Goal: Information Seeking & Learning: Learn about a topic

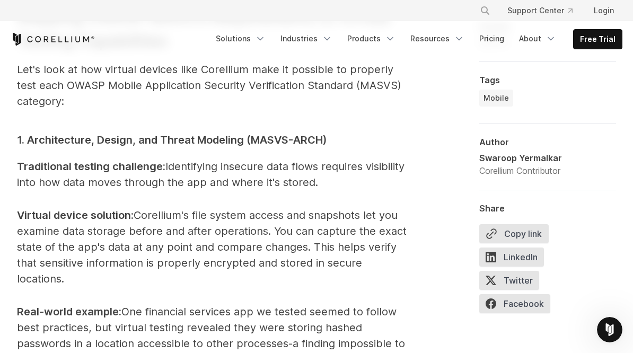
scroll to position [1379, 0]
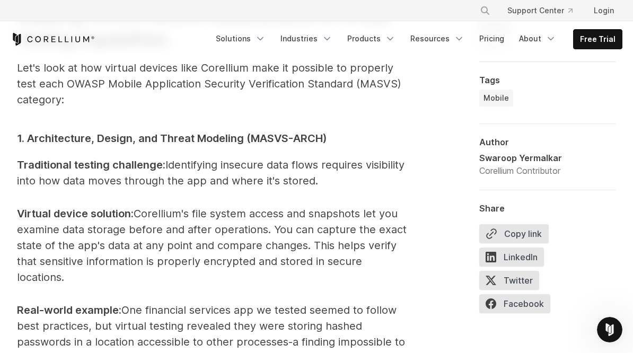
click at [63, 142] on span "1. Architecture, Design, and Threat Modeling (MASVS-ARCH)" at bounding box center [172, 138] width 310 height 13
click at [77, 137] on span "1. Architecture, Design, and Threat Modeling (MASVS-ARCH)" at bounding box center [172, 138] width 310 height 13
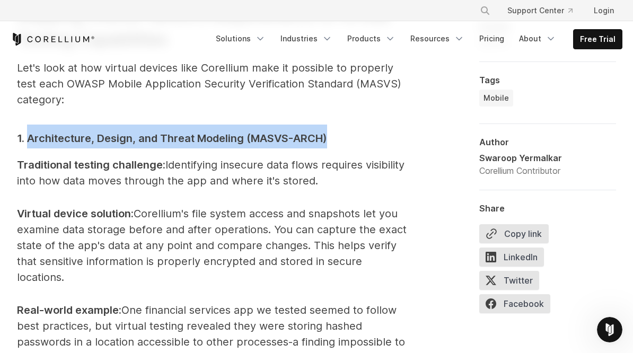
copy span "Architecture, Design, and Threat Modeling (MASVS-ARCH)"
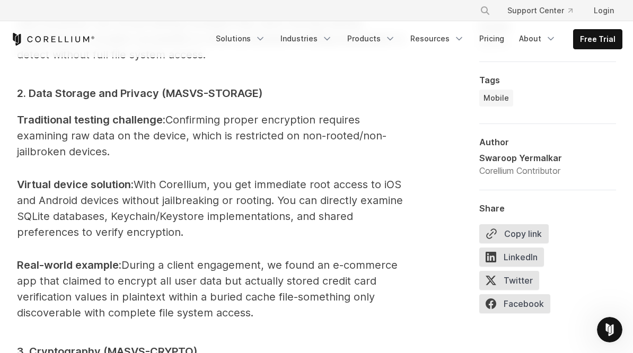
scroll to position [1682, 0]
click at [52, 86] on span "2. Data Storage and Privacy (MASVS-STORAGE)" at bounding box center [140, 92] width 246 height 13
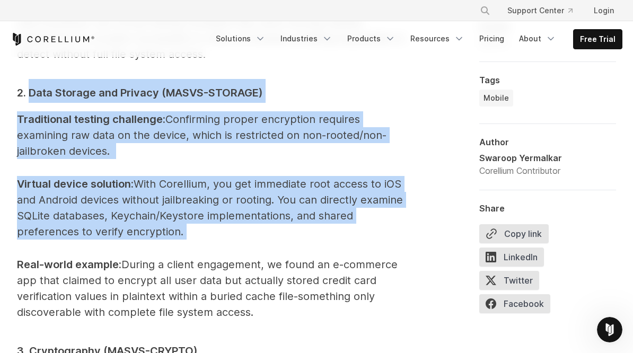
copy span "Data Storage and Privacy (MASVS-STORAGE) Traditional testing challenge : Confir…"
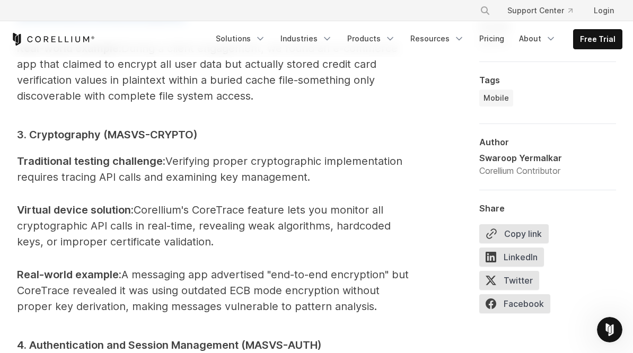
scroll to position [1899, 0]
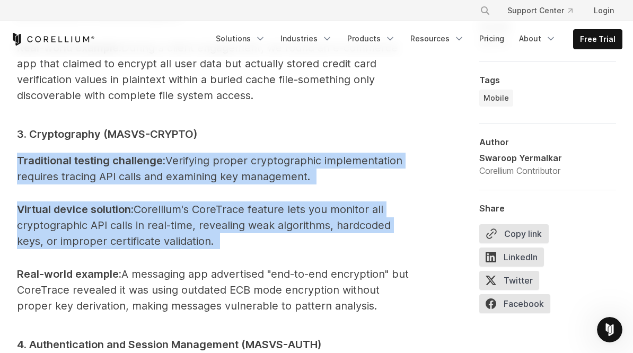
copy span "Traditional testing challenge : Verifying proper cryptographic implementation r…"
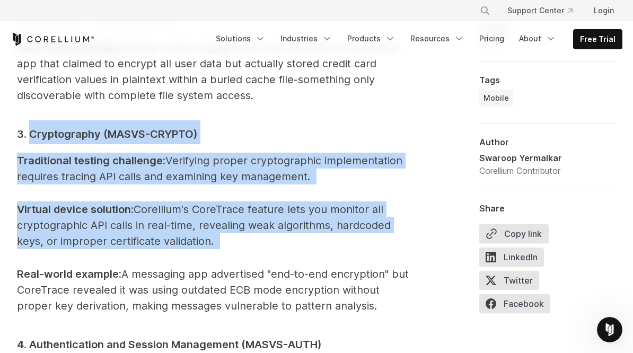
copy span "Cryptography (MASVS-CRYPTO) Traditional testing challenge : Verifying proper cr…"
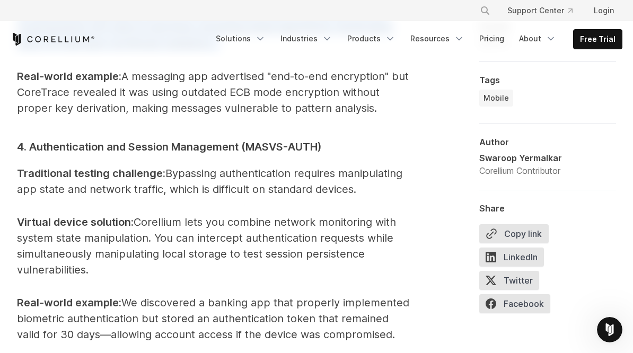
scroll to position [2097, 0]
click at [76, 141] on span "4. Authentication and Session Management (MASVS-AUTH)" at bounding box center [169, 147] width 305 height 13
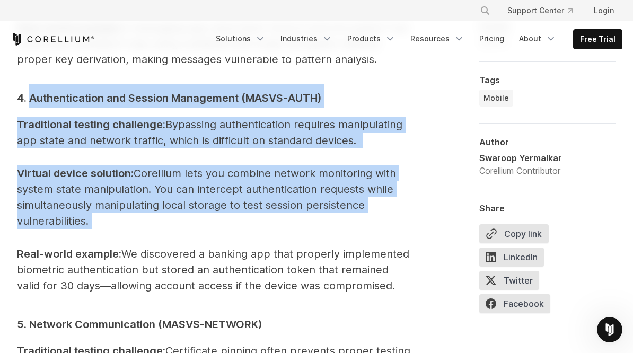
scroll to position [2145, 0]
copy span "Authentication and Session Management (MASVS-AUTH) Traditional testing challeng…"
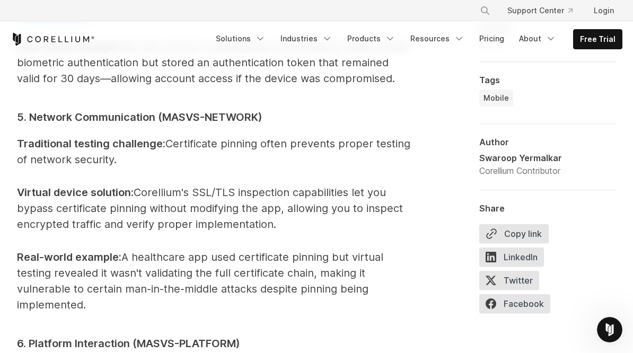
scroll to position [2352, 0]
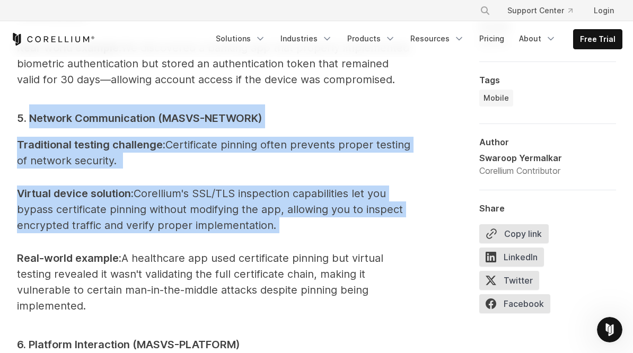
copy span "Network Communication (MASVS-NETWORK) Traditional testing challenge : Certifica…"
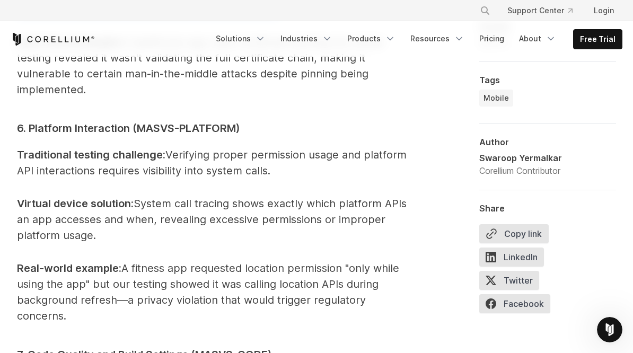
scroll to position [2590, 0]
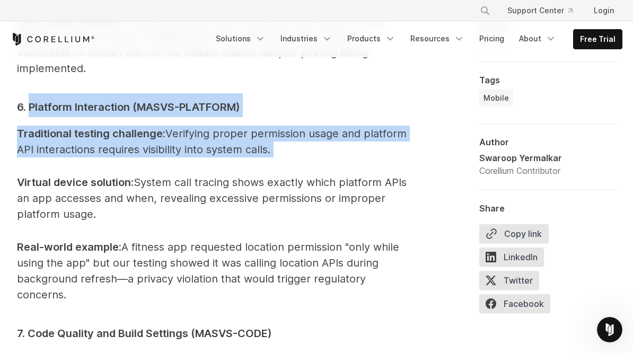
copy span "Platform Interaction (MASVS-PLATFORM) Traditional testing challenge : Verifying…"
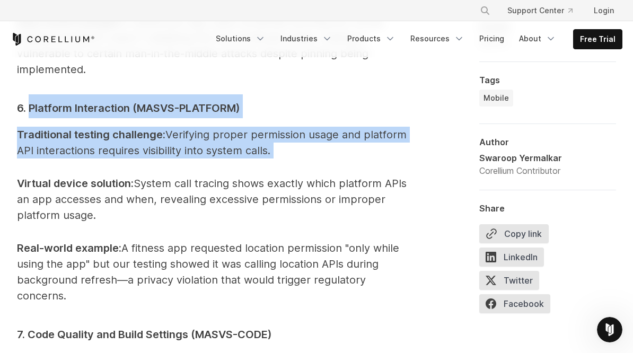
scroll to position [2572, 0]
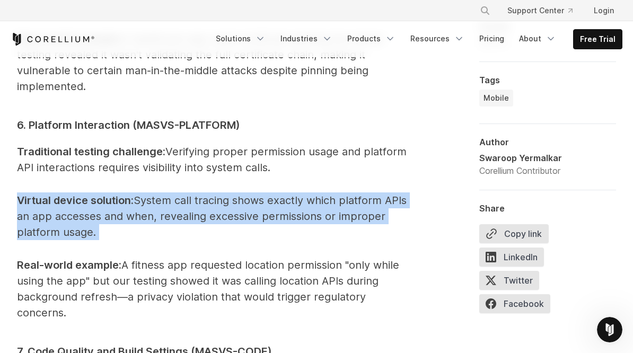
copy p "Virtual device solution : System call tracing shows exactly which platform APIs…"
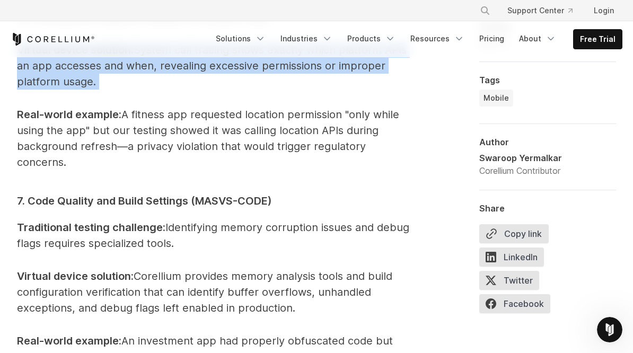
scroll to position [2734, 0]
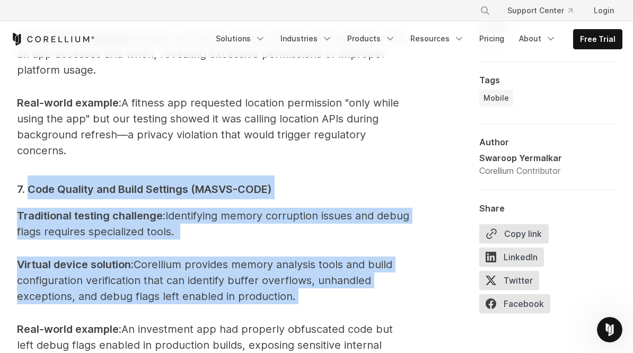
copy span "Code Quality and Build Settings (MASVS-CODE) Traditional testing challenge : Id…"
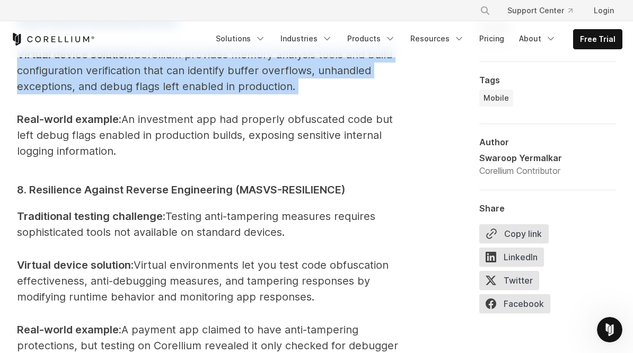
scroll to position [2947, 0]
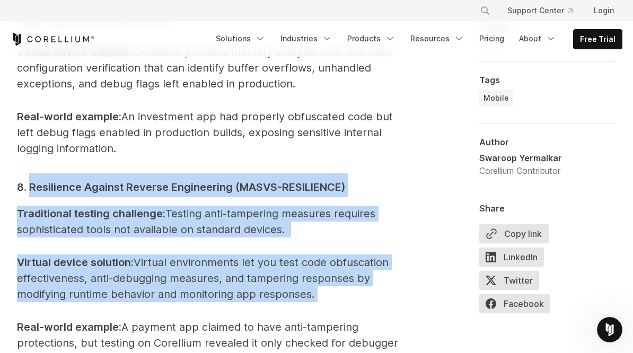
copy span "Resilience Against Reverse Engineering (MASVS-RESILIENCE) Traditional testing c…"
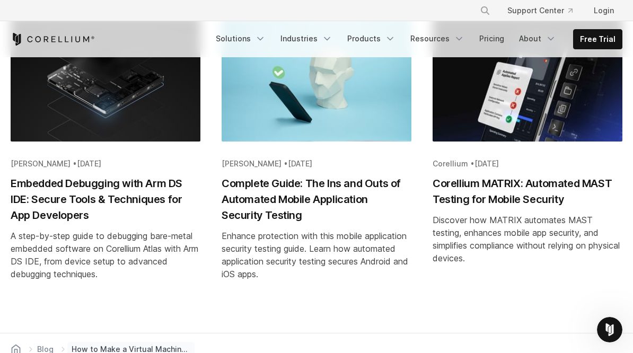
scroll to position [4300, 0]
